Goal: Information Seeking & Learning: Learn about a topic

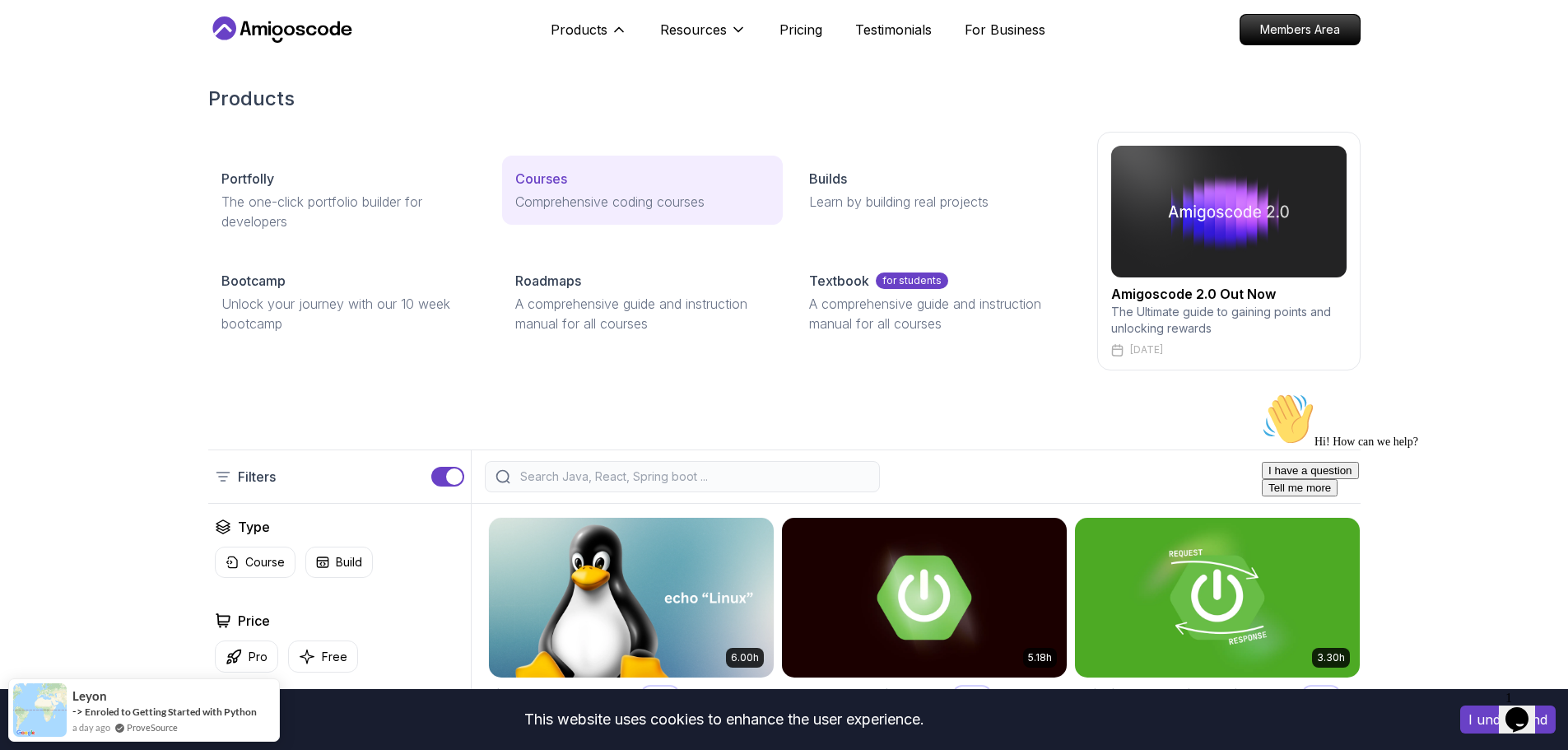
click at [575, 197] on p "Comprehensive coding courses" at bounding box center [642, 202] width 255 height 20
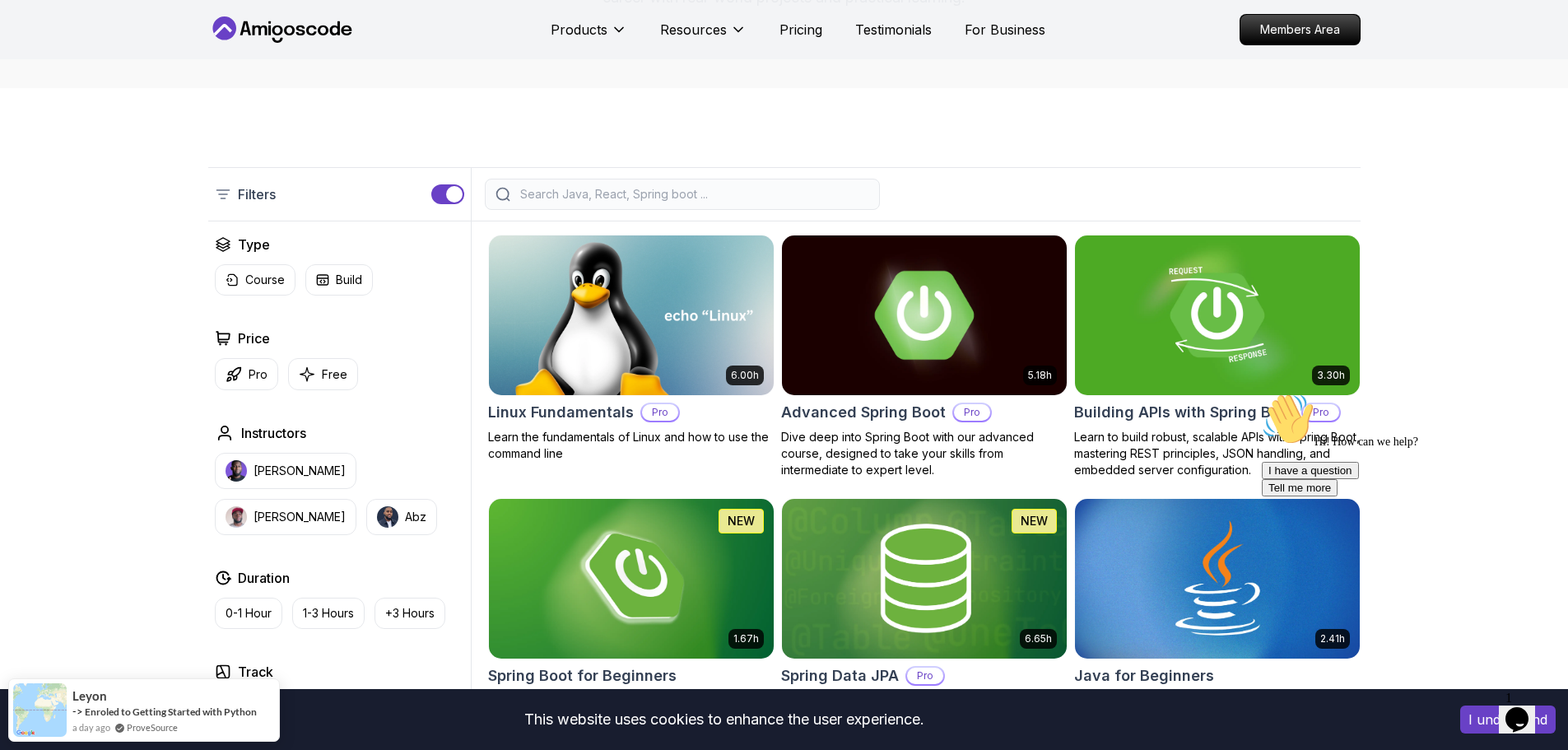
scroll to position [628, 0]
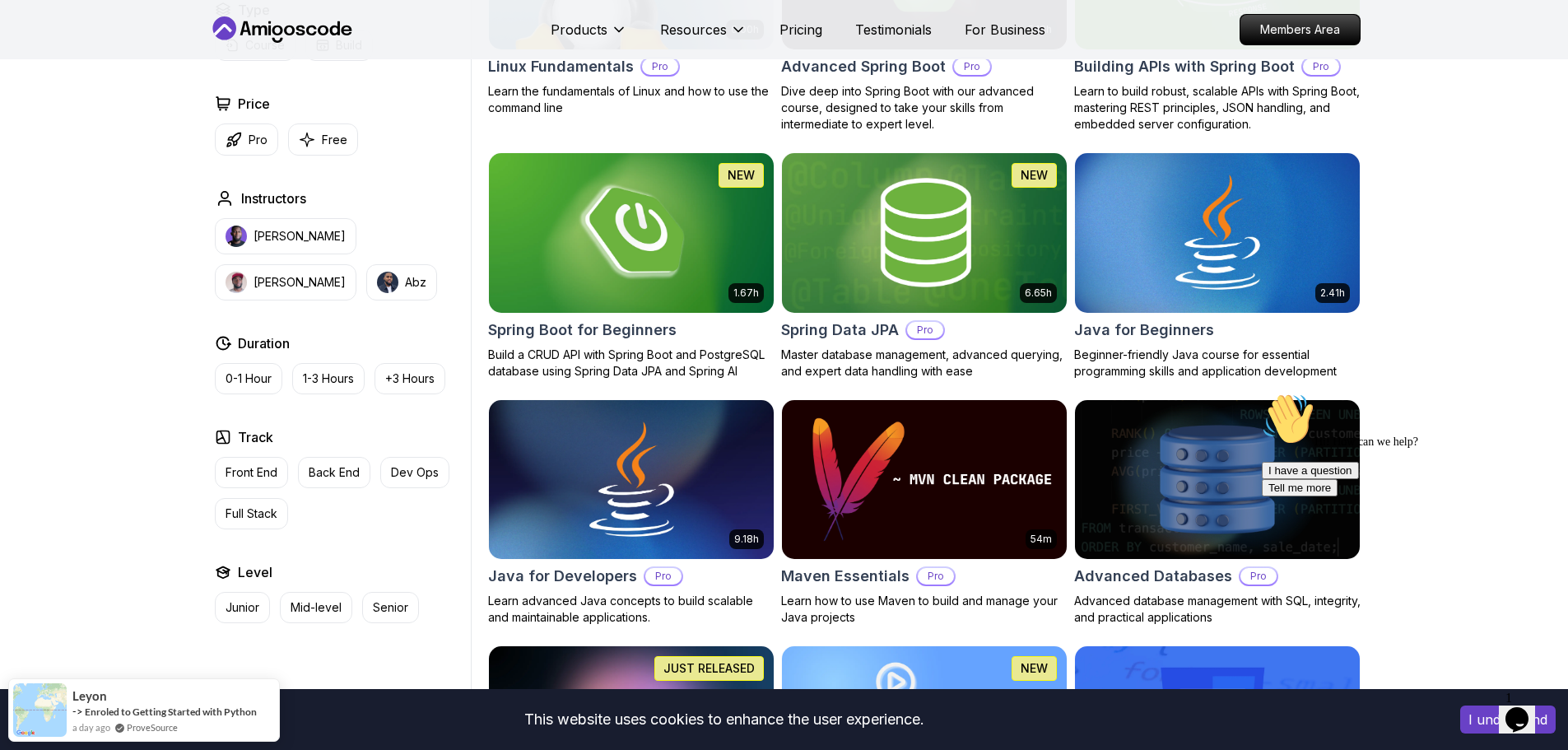
click at [1480, 716] on button "I understand" at bounding box center [1507, 720] width 96 height 28
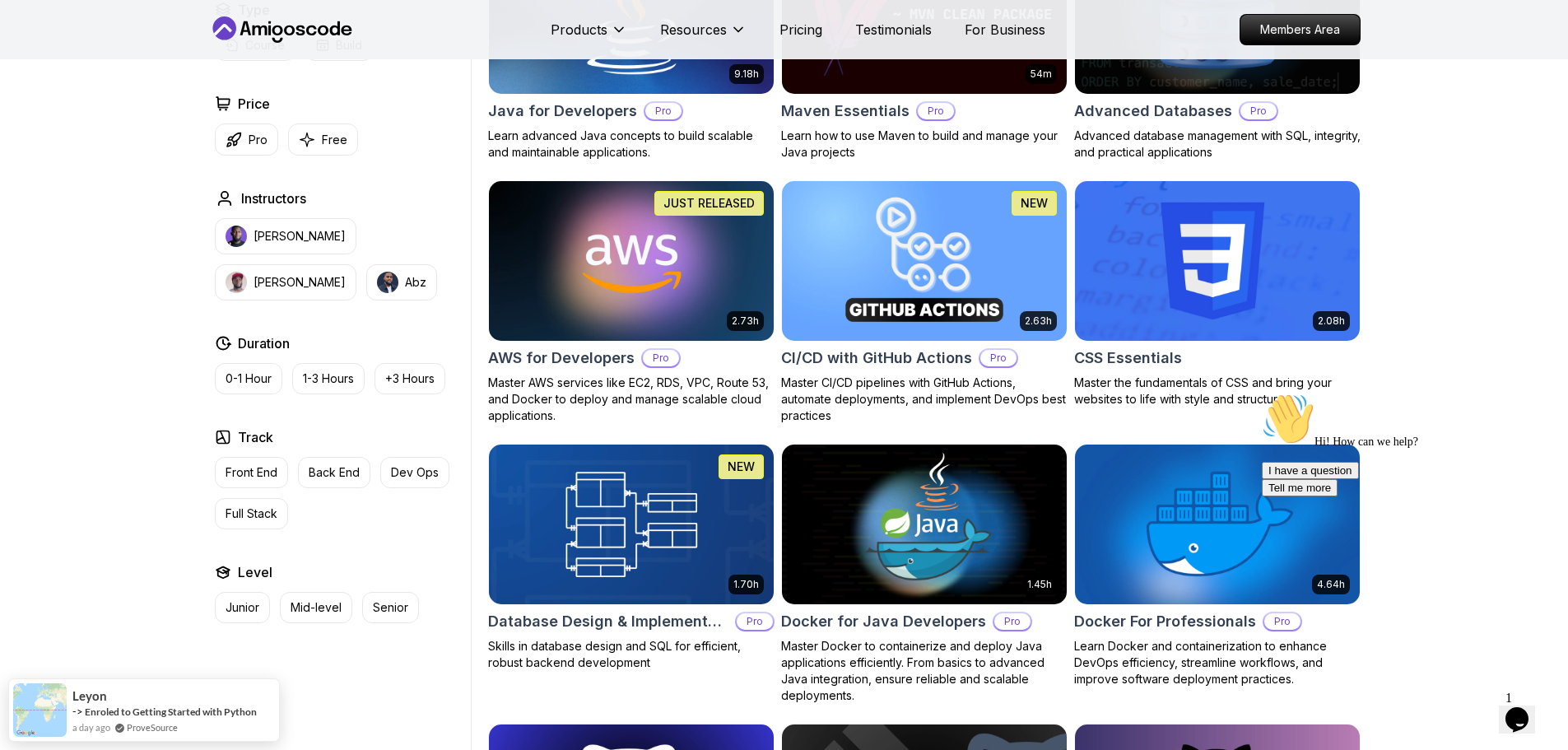
scroll to position [1095, 0]
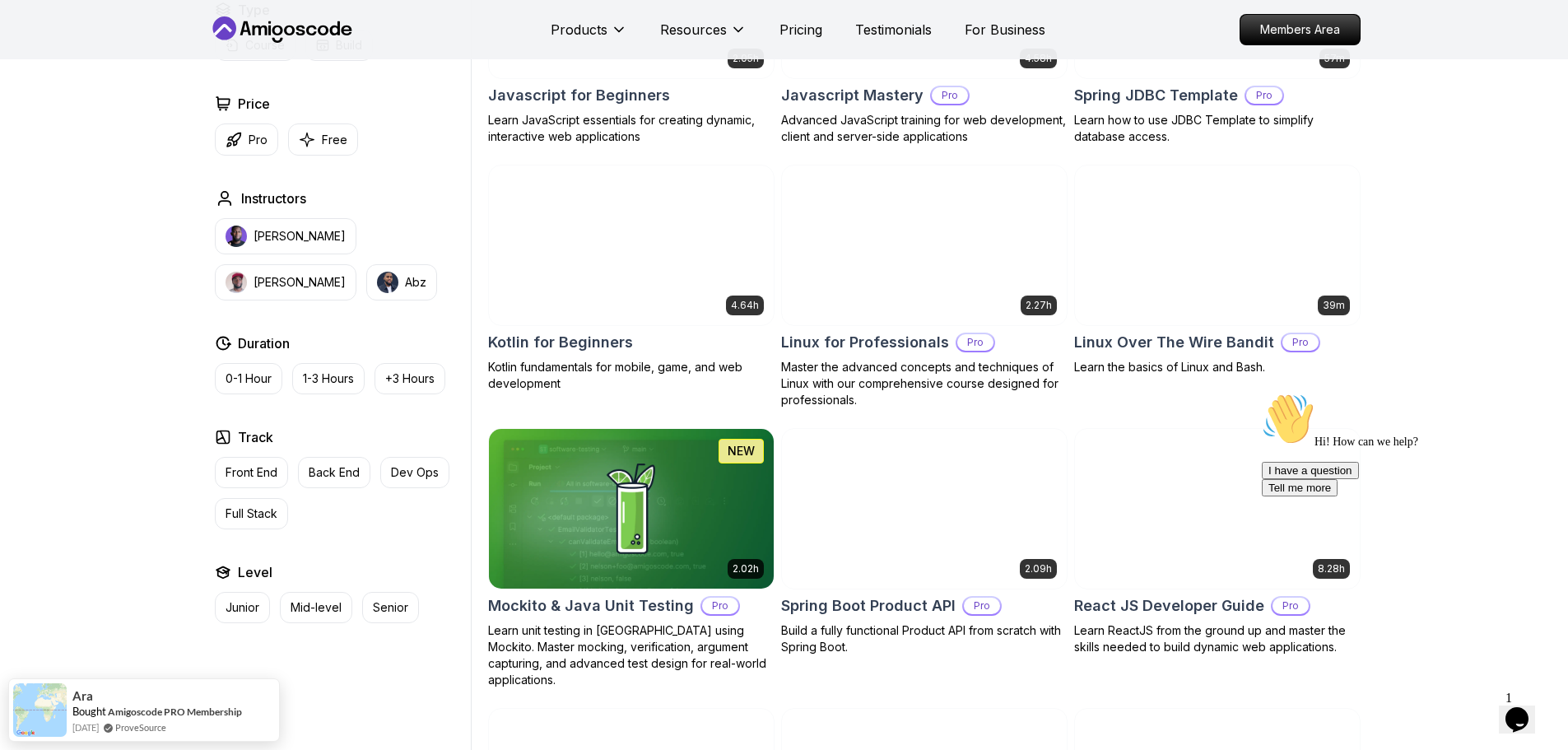
scroll to position [3186, 0]
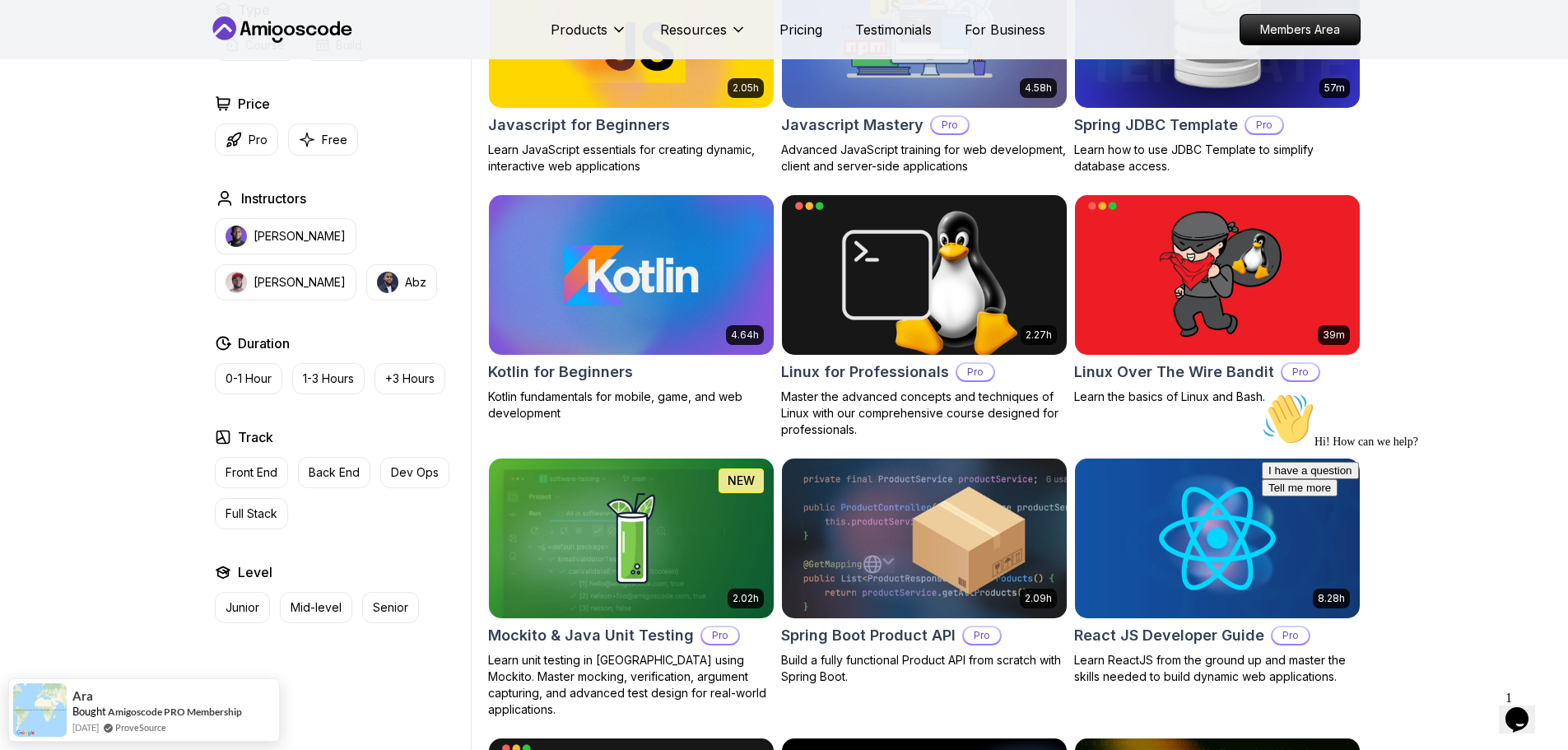
click at [633, 267] on img at bounding box center [631, 275] width 285 height 160
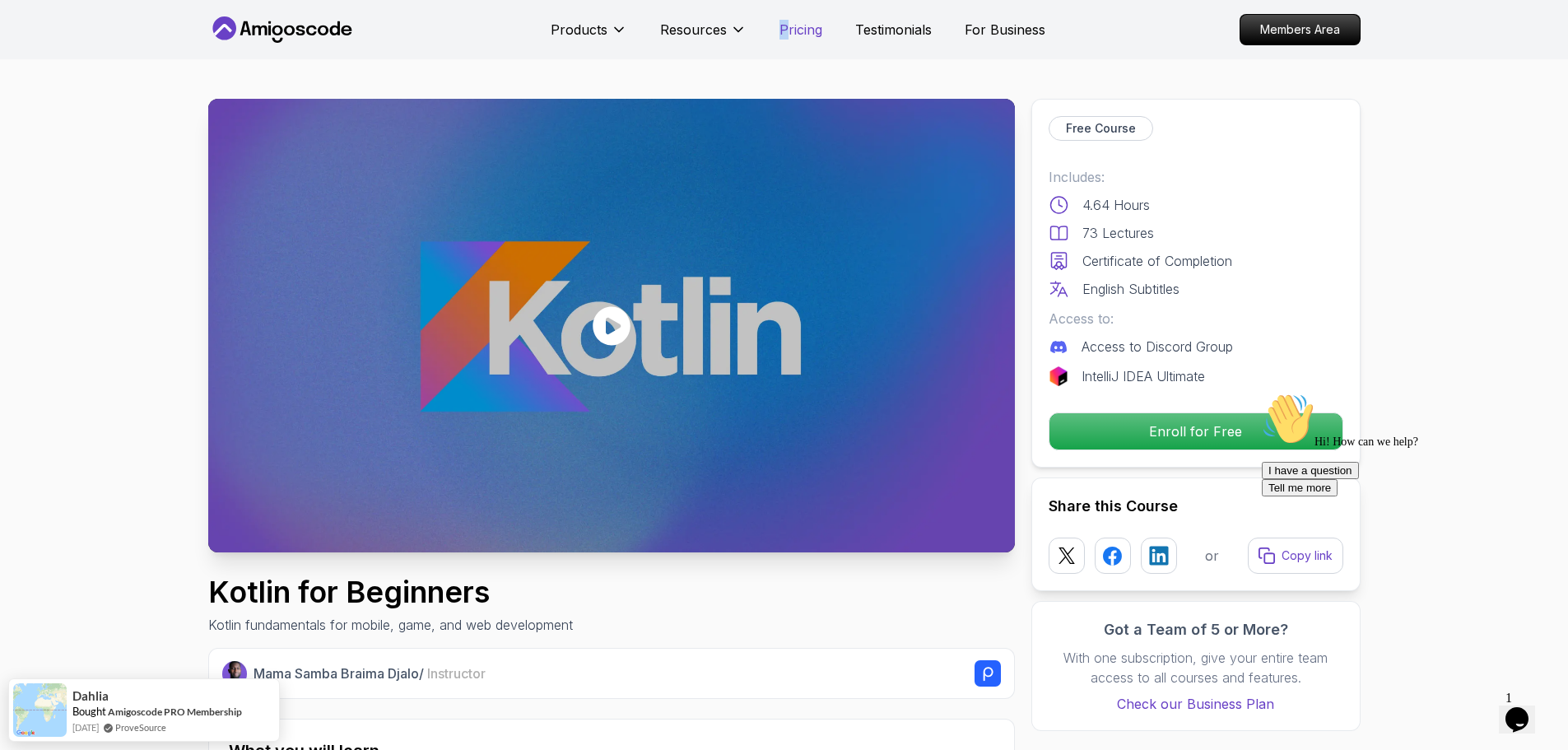
drag, startPoint x: 781, startPoint y: 41, endPoint x: 795, endPoint y: 29, distance: 18.4
click at [795, 29] on div "Products Resources Pricing Testimonials For Business" at bounding box center [798, 29] width 495 height 33
click at [795, 29] on p "Pricing" at bounding box center [800, 29] width 43 height 20
